Goal: Task Accomplishment & Management: Use online tool/utility

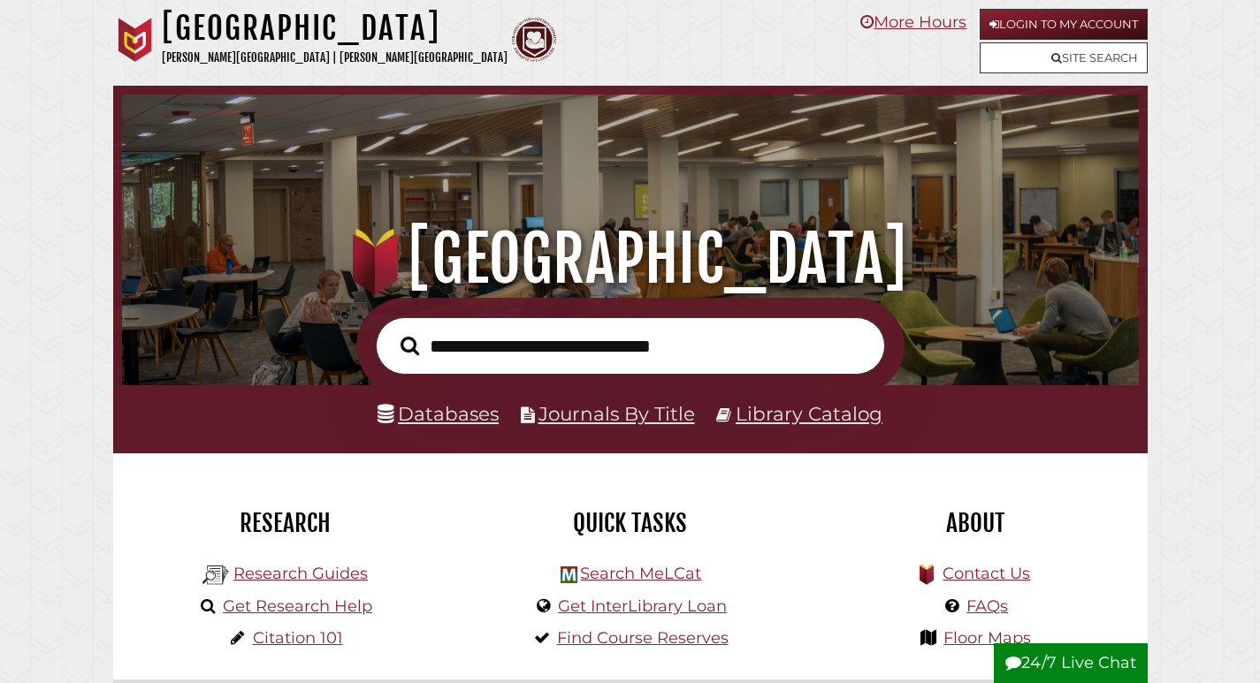
scroll to position [336, 1008]
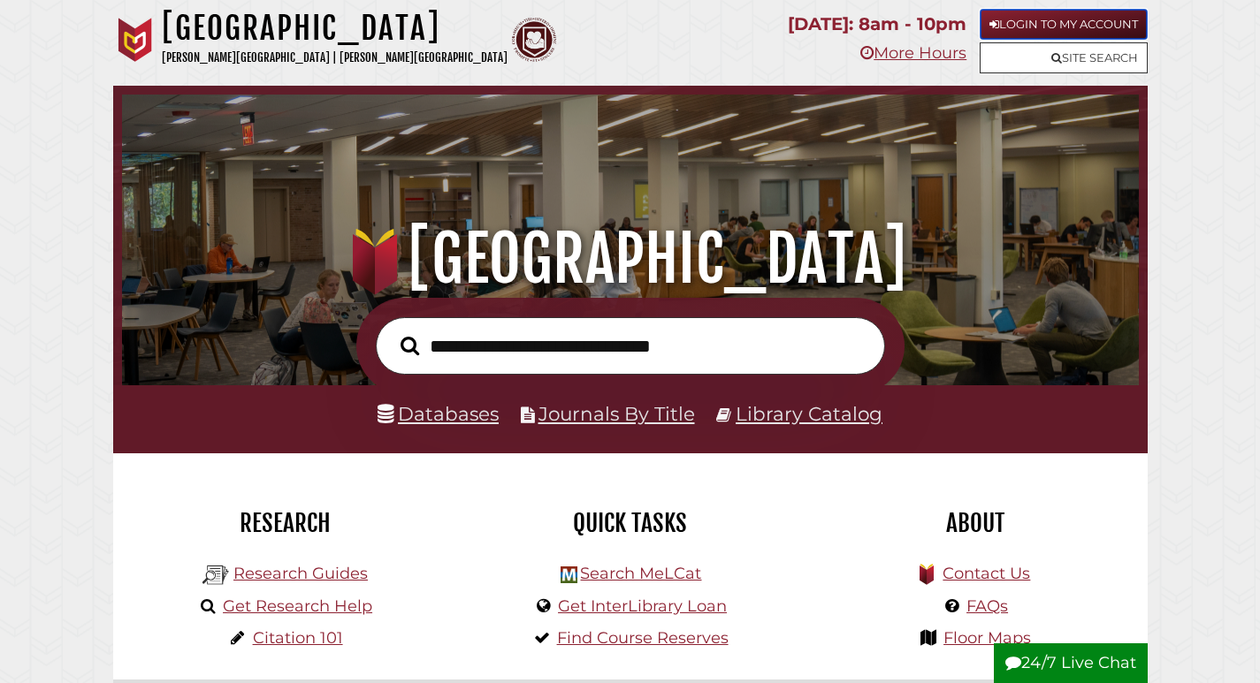
click at [1078, 17] on link "Login to My Account" at bounding box center [1064, 24] width 168 height 31
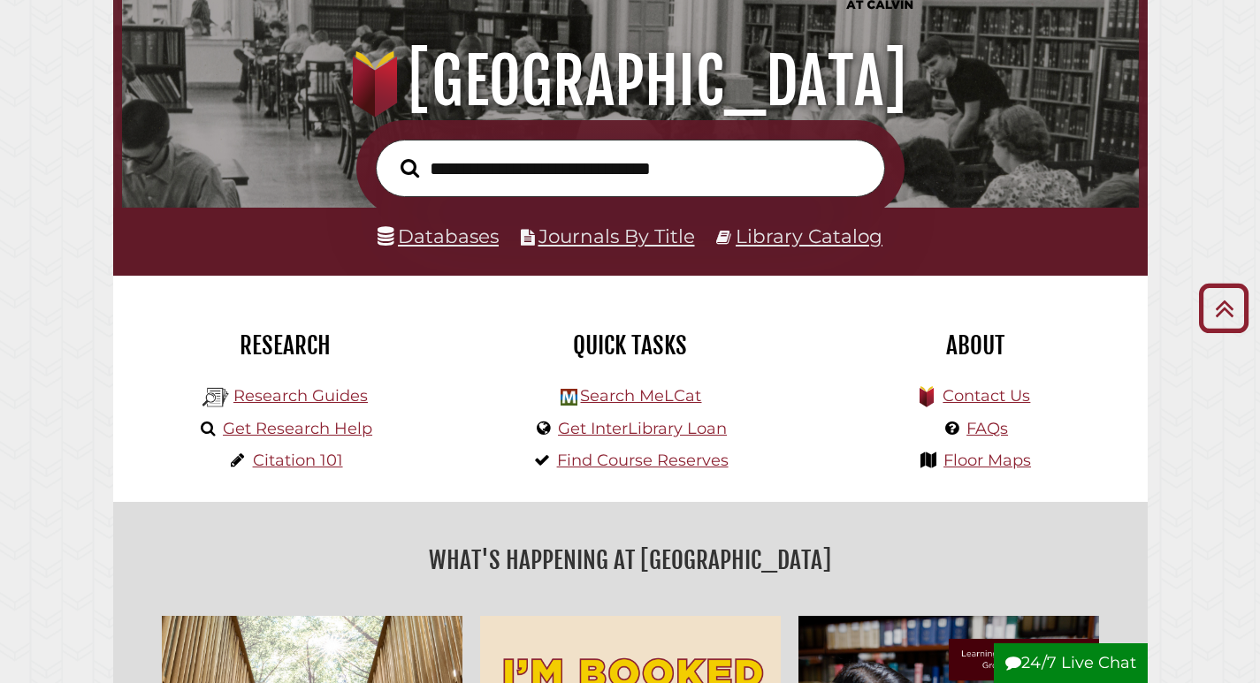
scroll to position [177, 0]
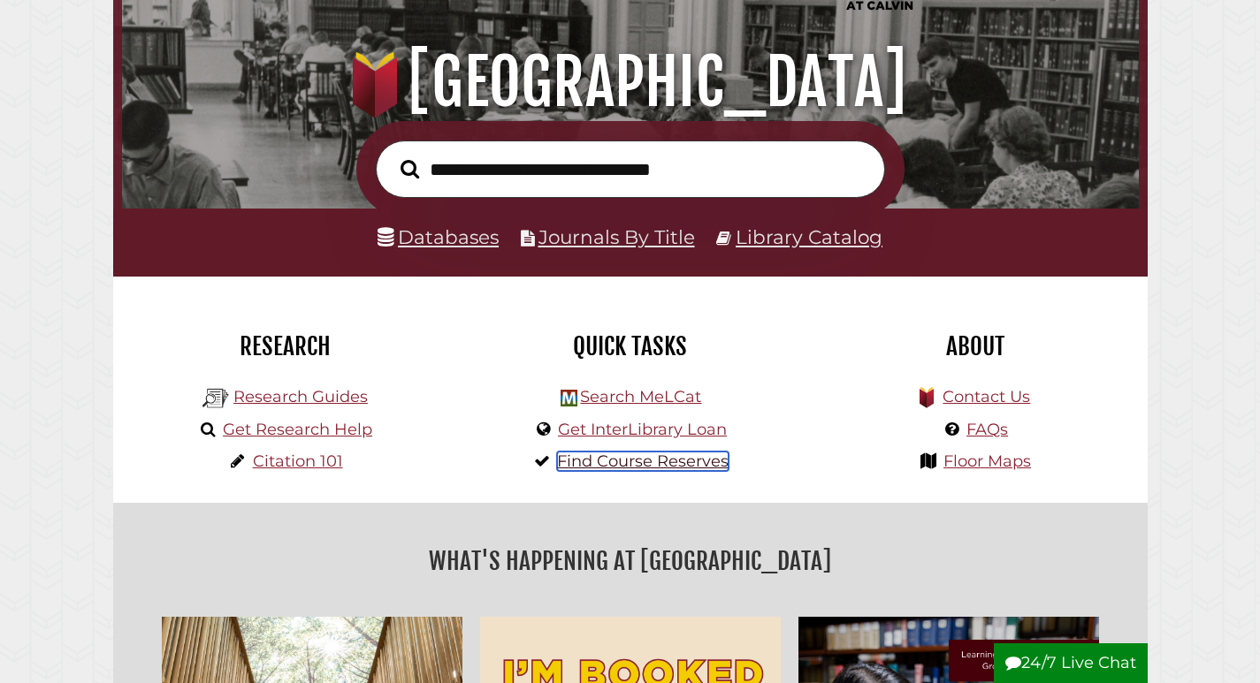
click at [636, 466] on link "Find Course Reserves" at bounding box center [643, 461] width 172 height 19
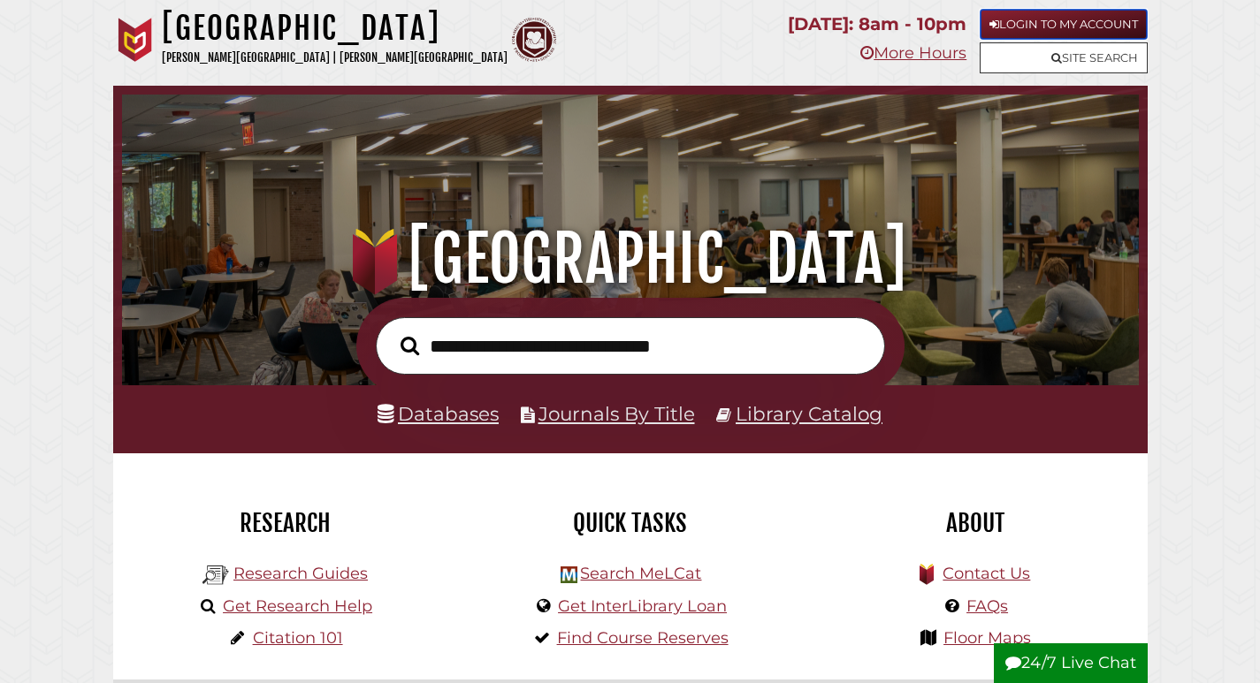
click at [1086, 19] on link "Login to My Account" at bounding box center [1064, 24] width 168 height 31
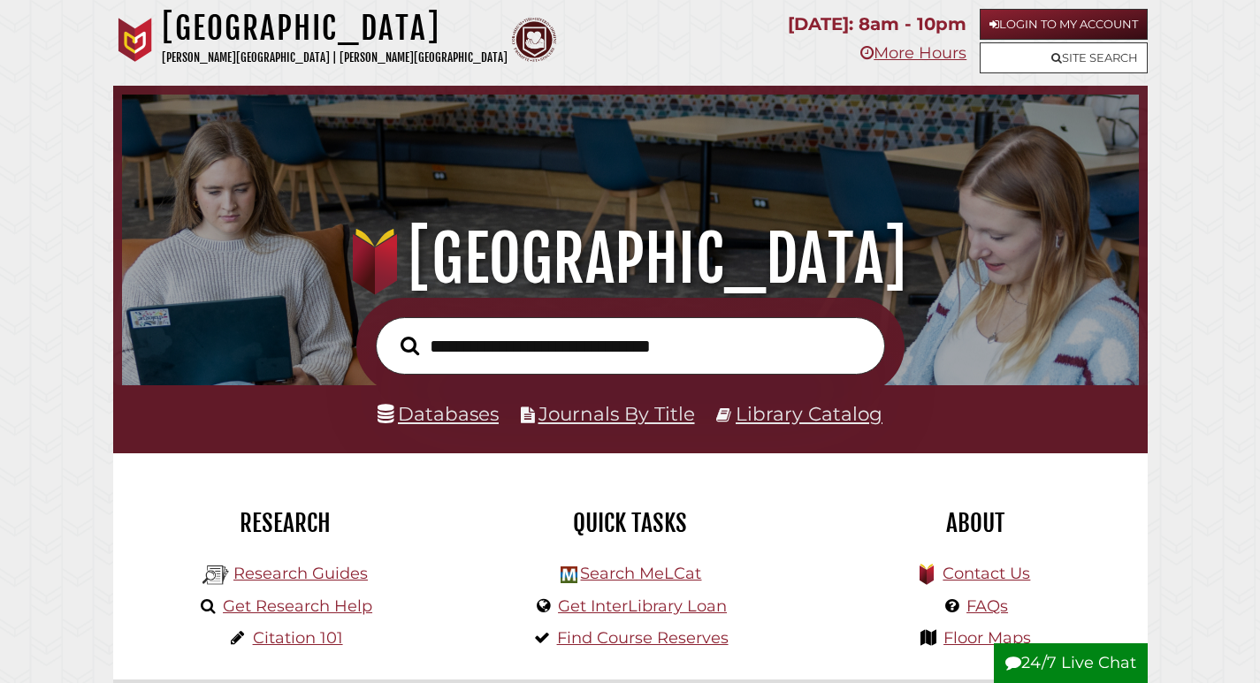
scroll to position [336, 1008]
click at [1056, 55] on icon at bounding box center [1056, 57] width 11 height 11
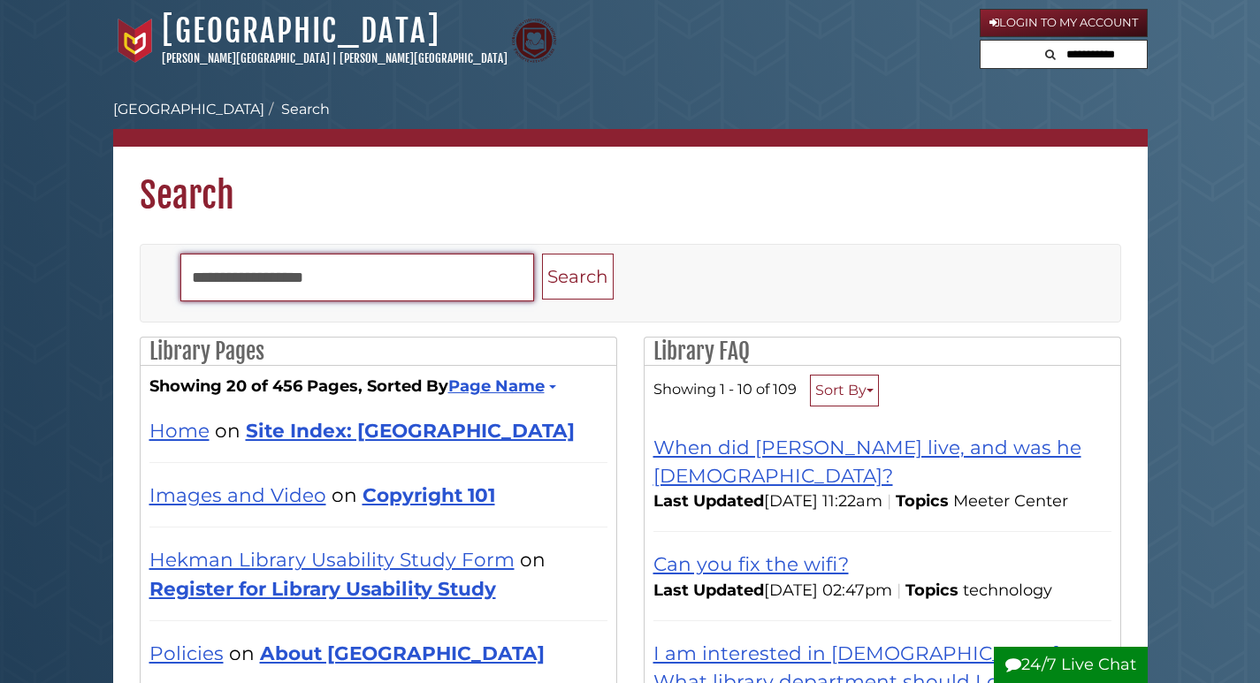
click at [438, 274] on input "Search" at bounding box center [357, 278] width 354 height 48
type input "**********"
click at [542, 254] on button "Search" at bounding box center [578, 277] width 72 height 47
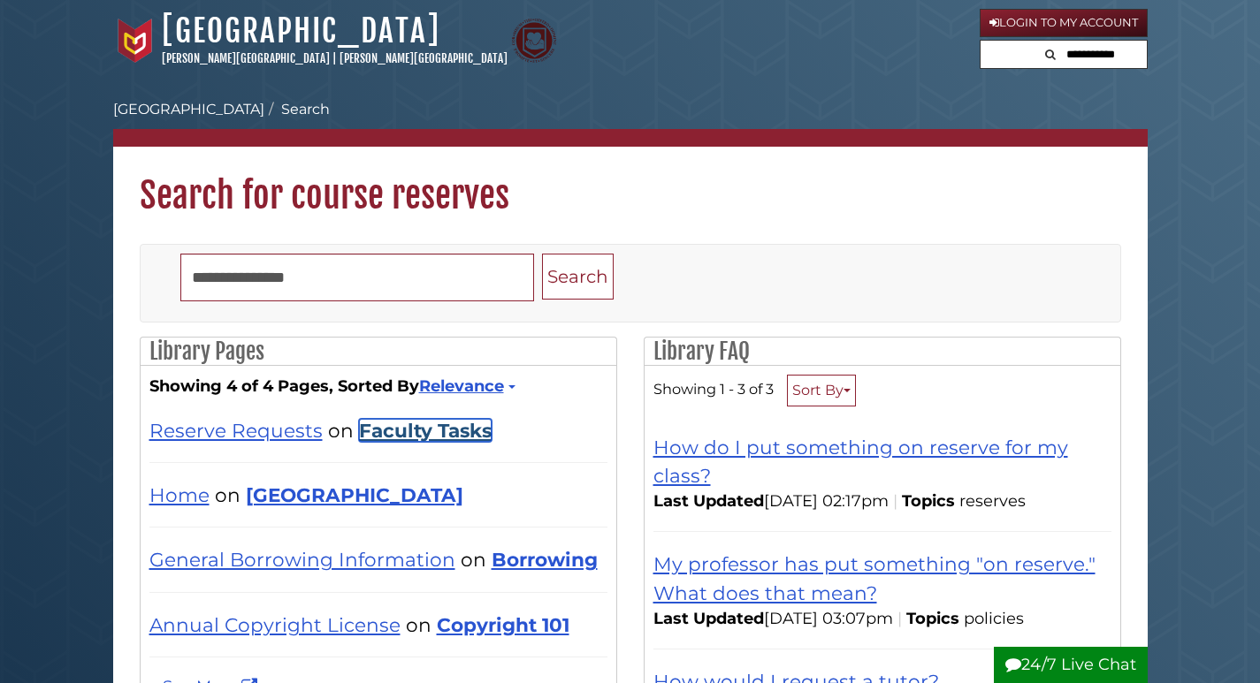
click at [405, 429] on link "Faculty Tasks" at bounding box center [425, 430] width 133 height 23
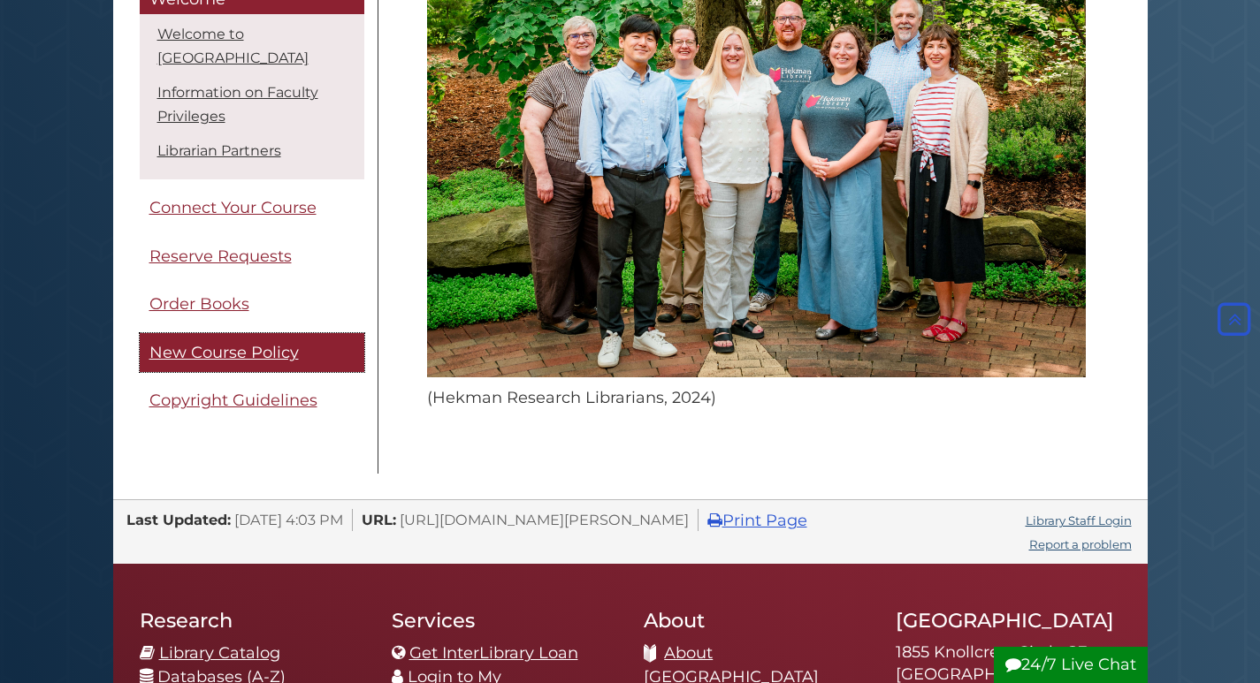
scroll to position [972, 0]
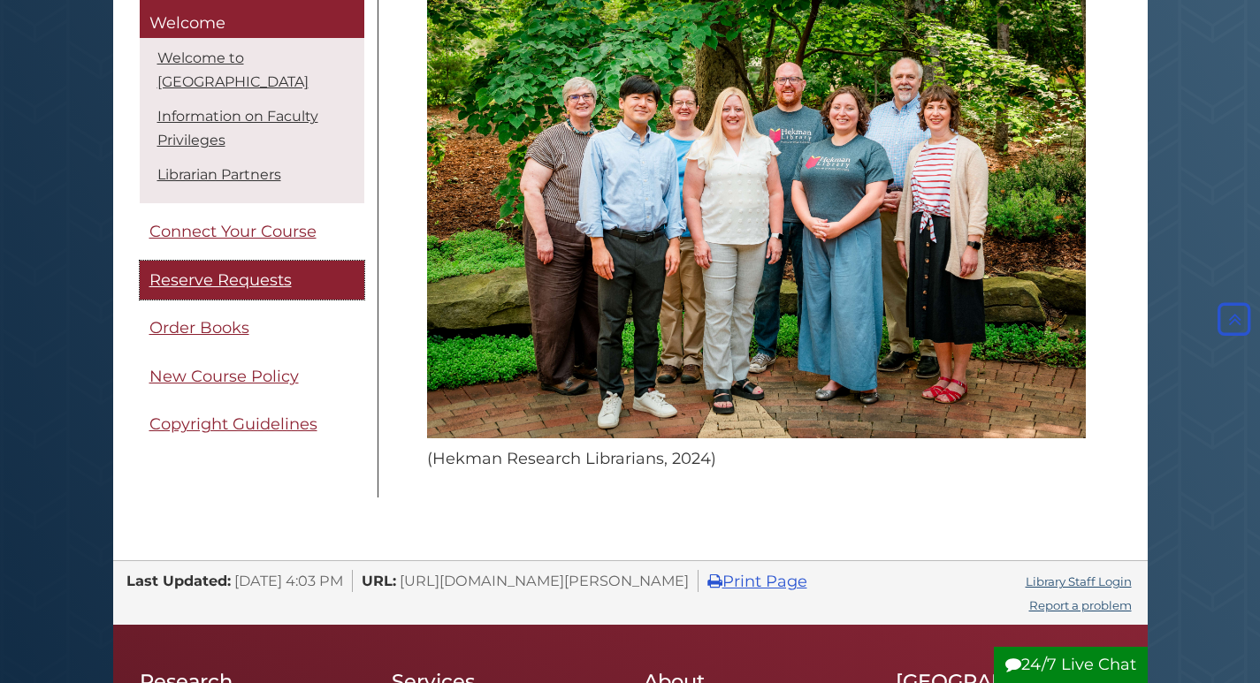
click at [219, 274] on span "Reserve Requests" at bounding box center [220, 280] width 142 height 19
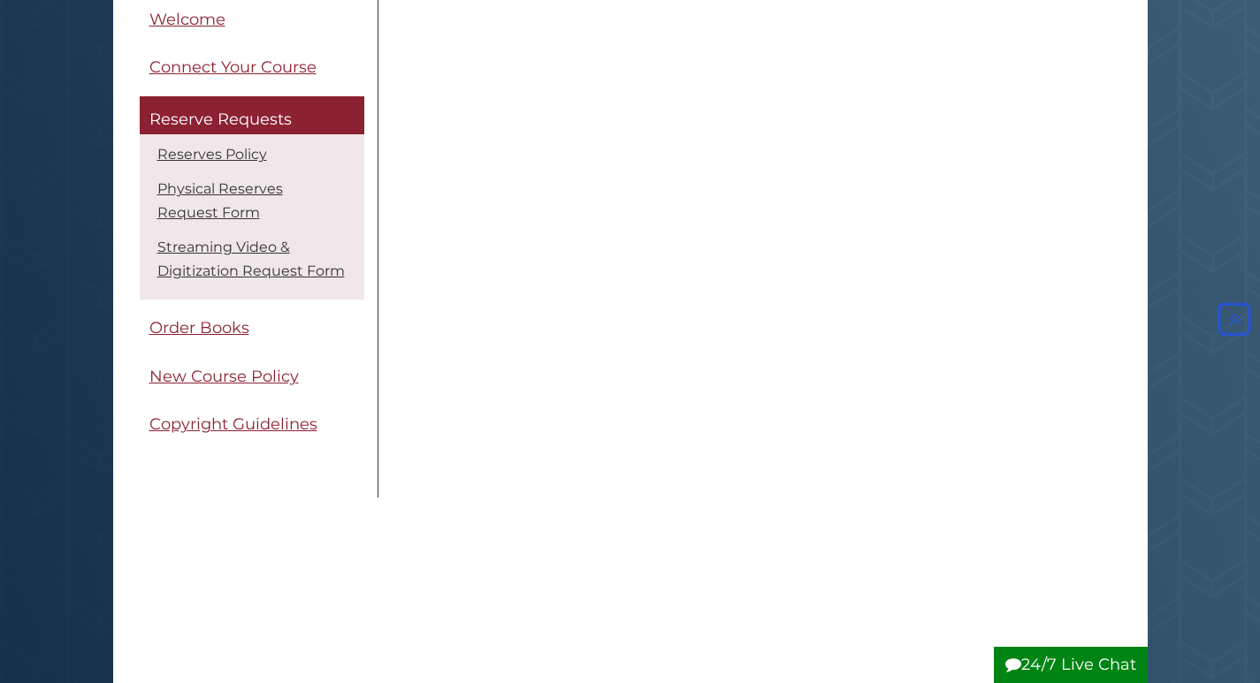
scroll to position [1326, 0]
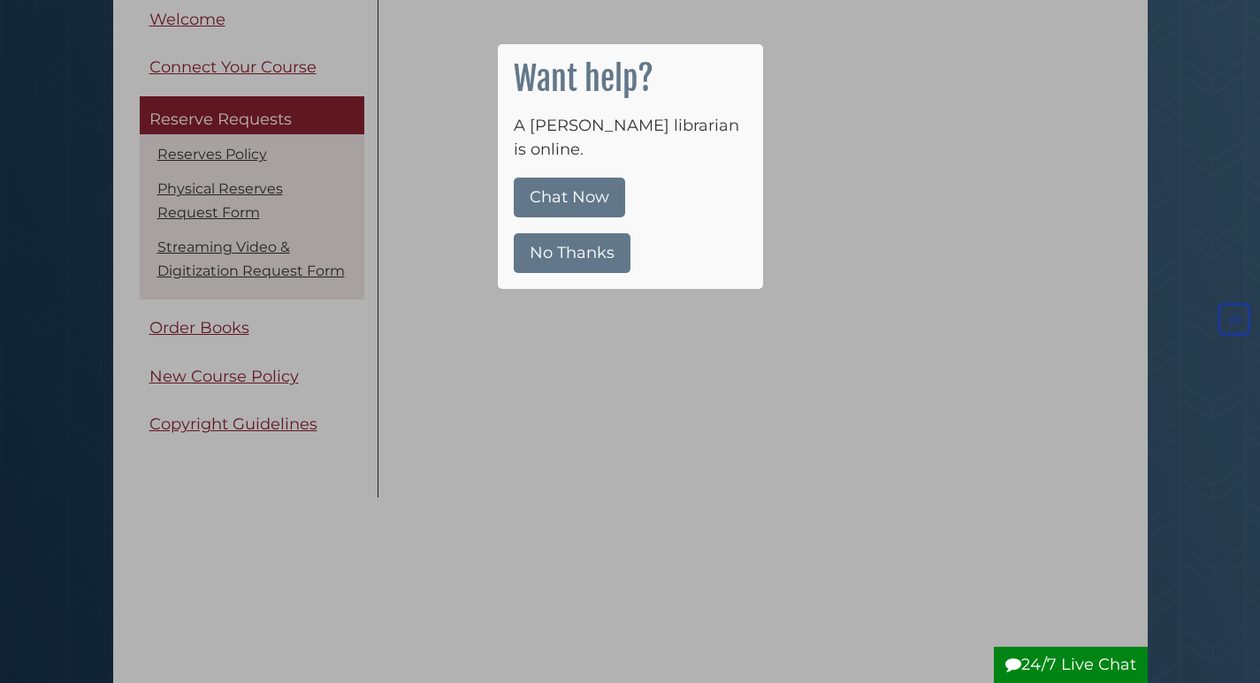
click at [561, 233] on button "No Thanks" at bounding box center [572, 253] width 117 height 40
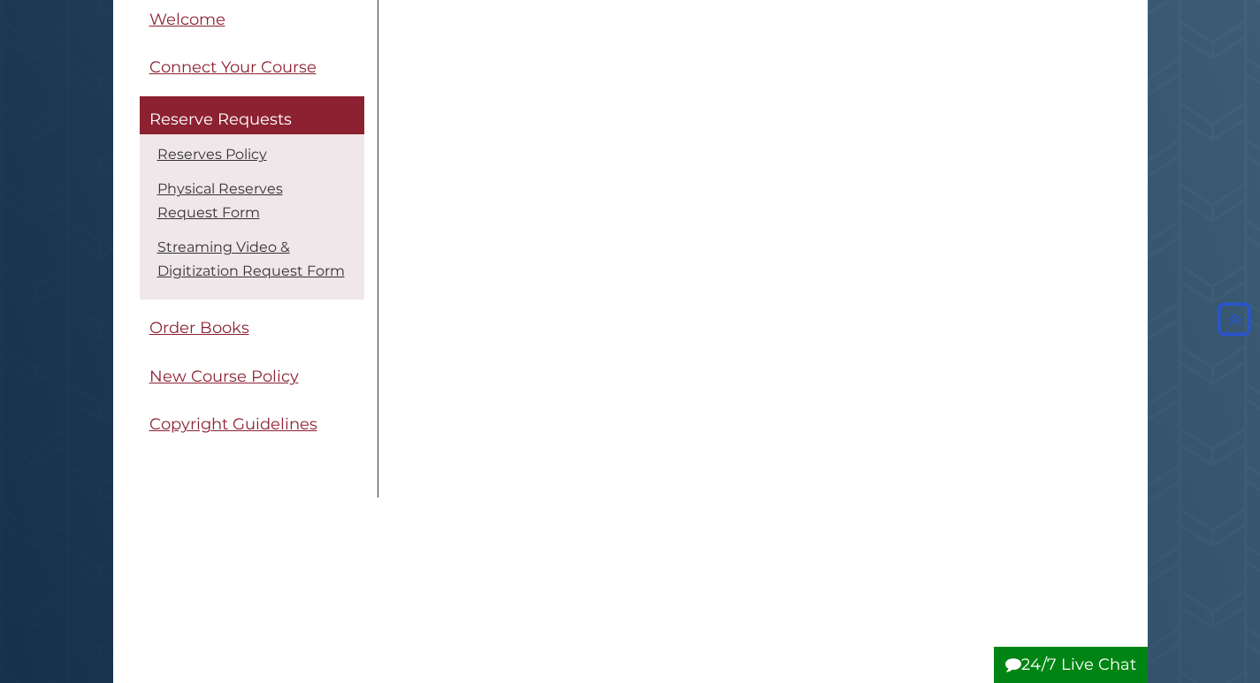
scroll to position [1216, 0]
